Goal: Task Accomplishment & Management: Manage account settings

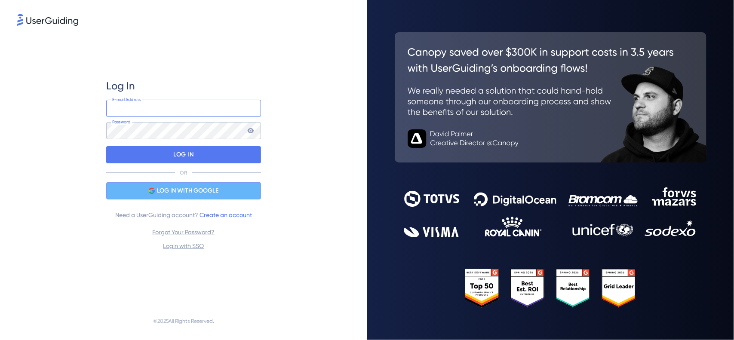
type input "[PERSON_NAME]"
click at [212, 190] on span "LOG IN WITH GOOGLE" at bounding box center [187, 191] width 61 height 10
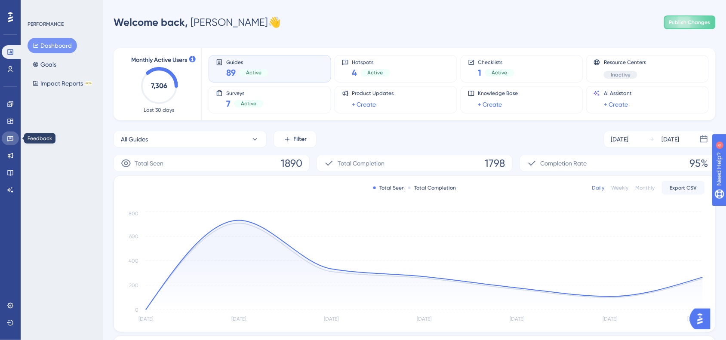
click at [11, 141] on icon at bounding box center [10, 138] width 7 height 7
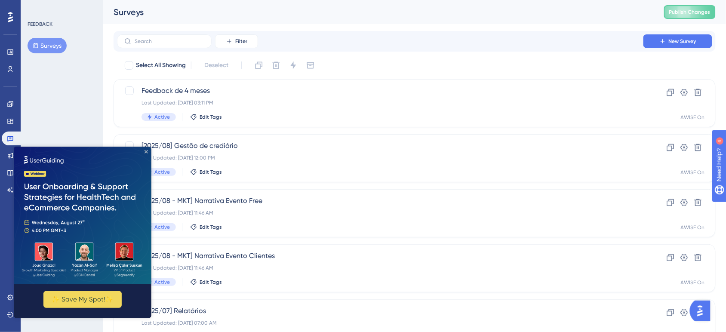
click at [147, 152] on icon "Close Preview" at bounding box center [145, 151] width 3 height 3
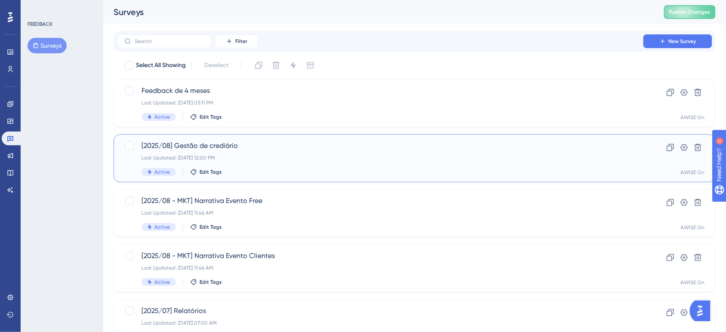
click at [267, 157] on div "Last Updated: [DATE] 12:00 PM" at bounding box center [379, 157] width 477 height 7
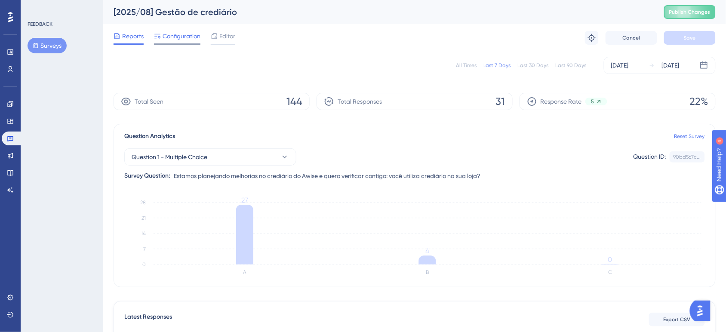
click at [191, 36] on span "Configuration" at bounding box center [182, 36] width 38 height 10
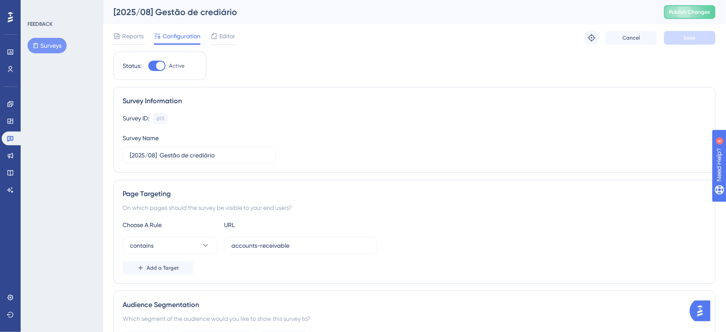
click at [164, 69] on div at bounding box center [156, 66] width 17 height 10
click at [148, 66] on input "Active" at bounding box center [148, 66] width 0 height 0
checkbox input "false"
click at [697, 37] on button "Save" at bounding box center [690, 38] width 52 height 14
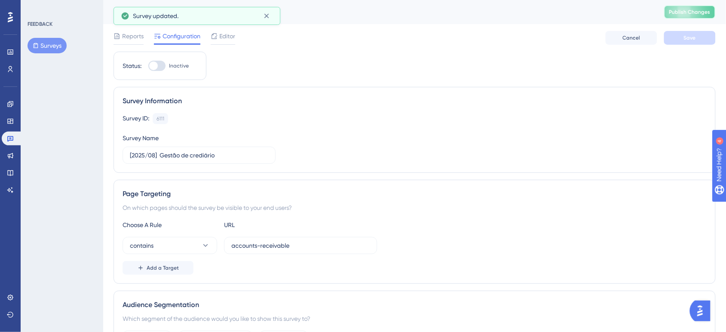
click at [696, 16] on button "Publish Changes" at bounding box center [690, 12] width 52 height 14
click at [270, 16] on icon at bounding box center [266, 16] width 9 height 9
